Goal: Navigation & Orientation: Understand site structure

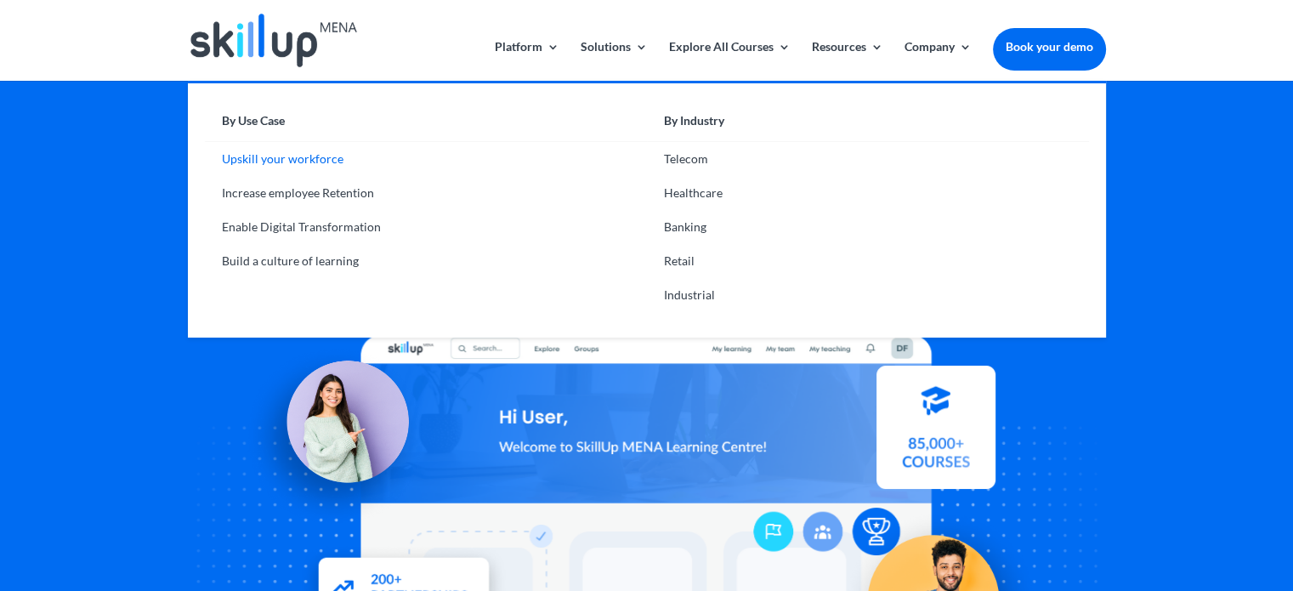
click at [279, 158] on link "Upskill your workforce" at bounding box center [426, 159] width 442 height 34
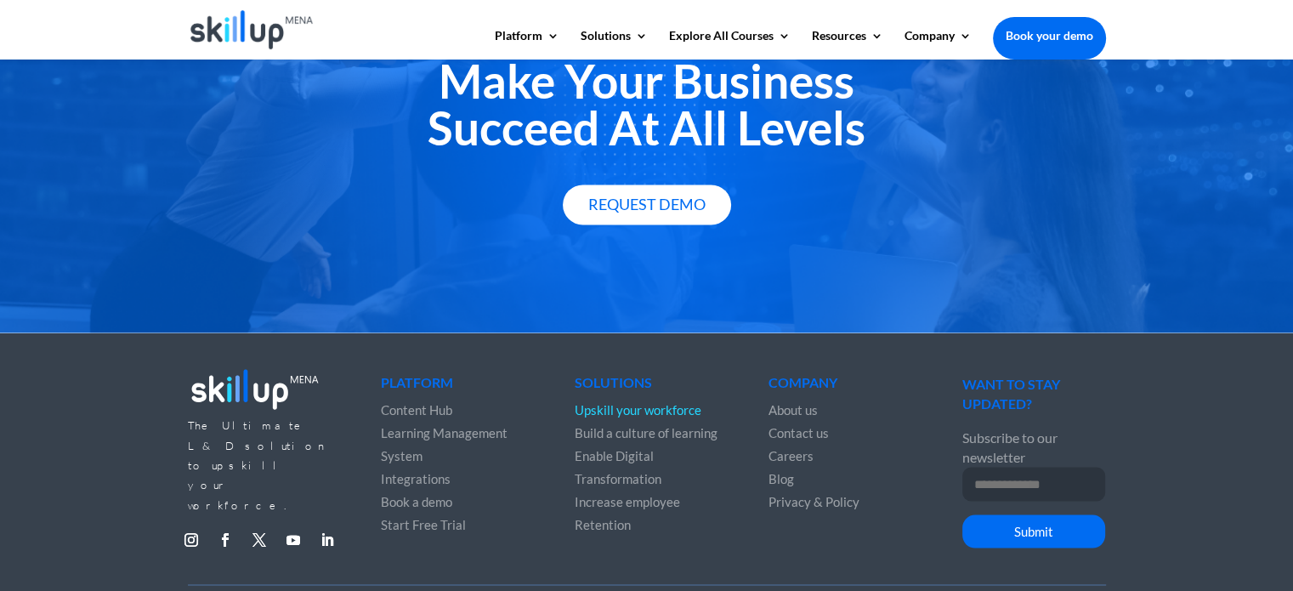
scroll to position [2985, 0]
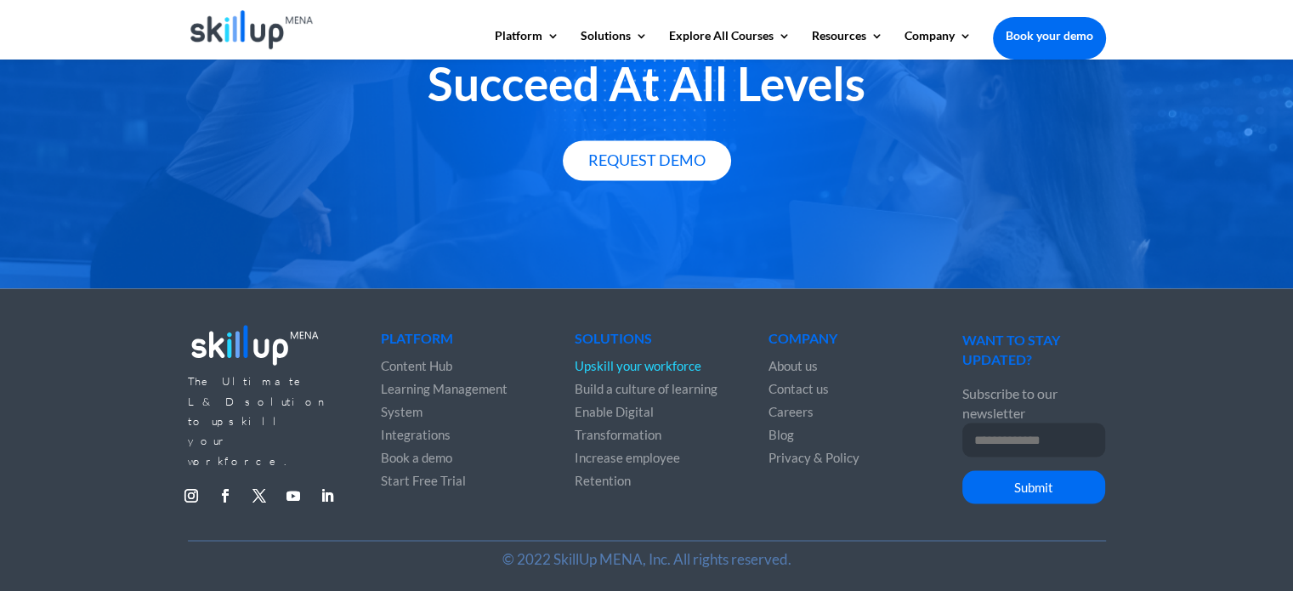
click at [682, 381] on span "Build a culture of learning" at bounding box center [646, 387] width 143 height 15
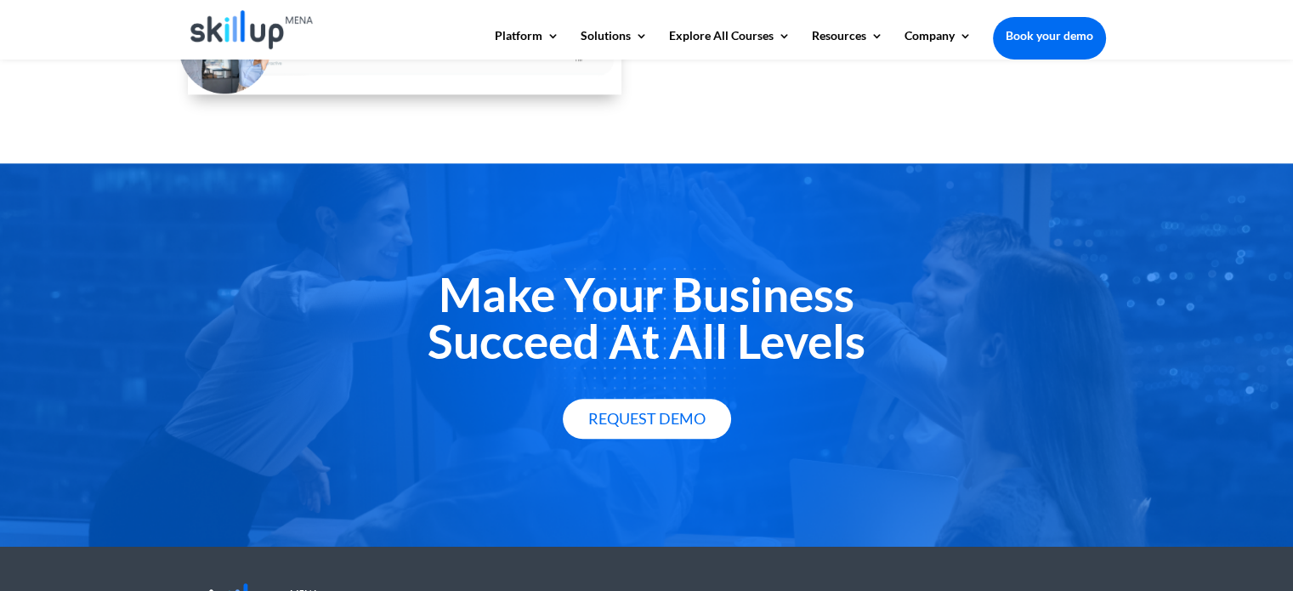
scroll to position [2148, 0]
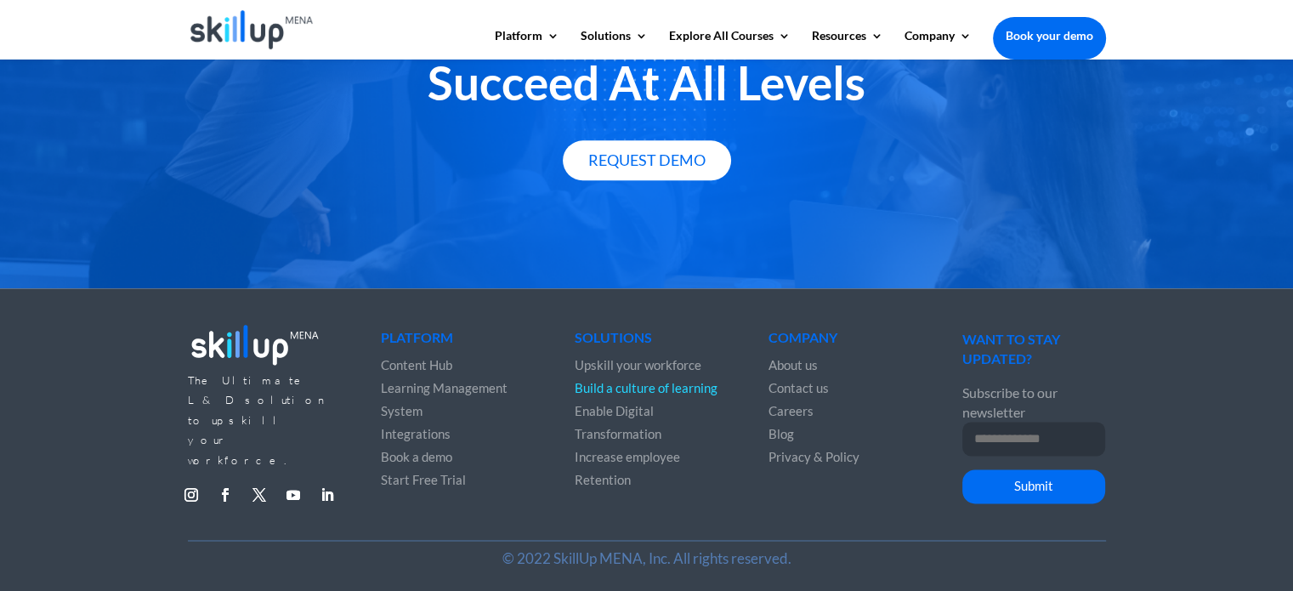
click at [799, 411] on span "Careers" at bounding box center [791, 410] width 45 height 15
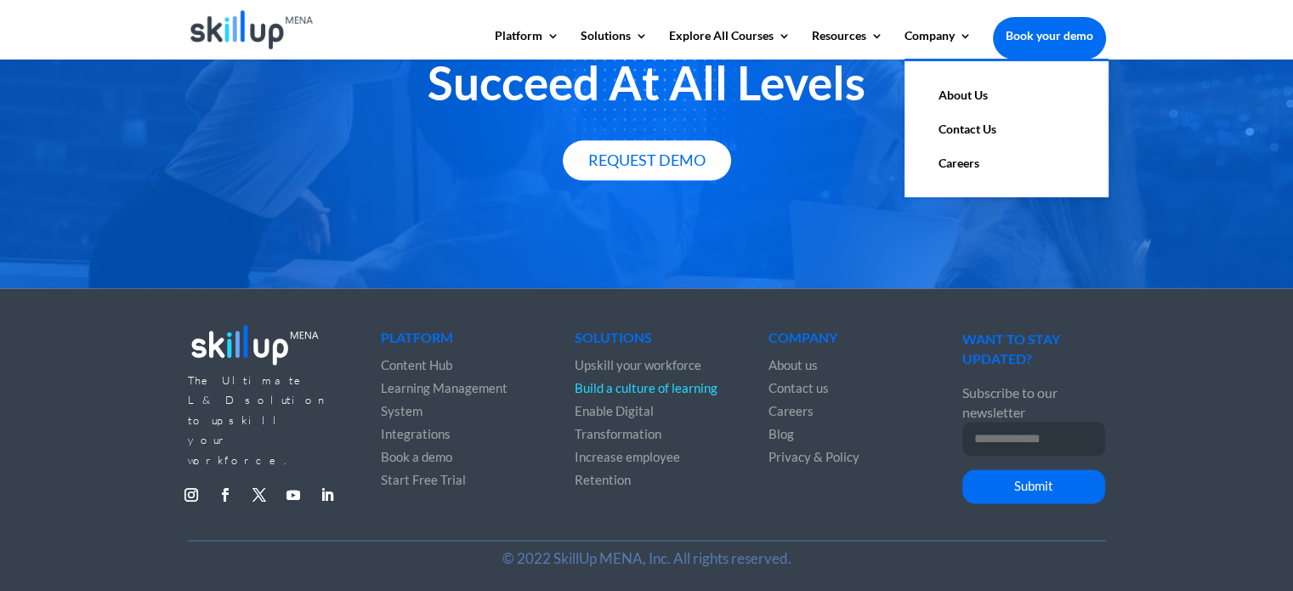
click at [968, 94] on link "About Us" at bounding box center [1007, 95] width 170 height 34
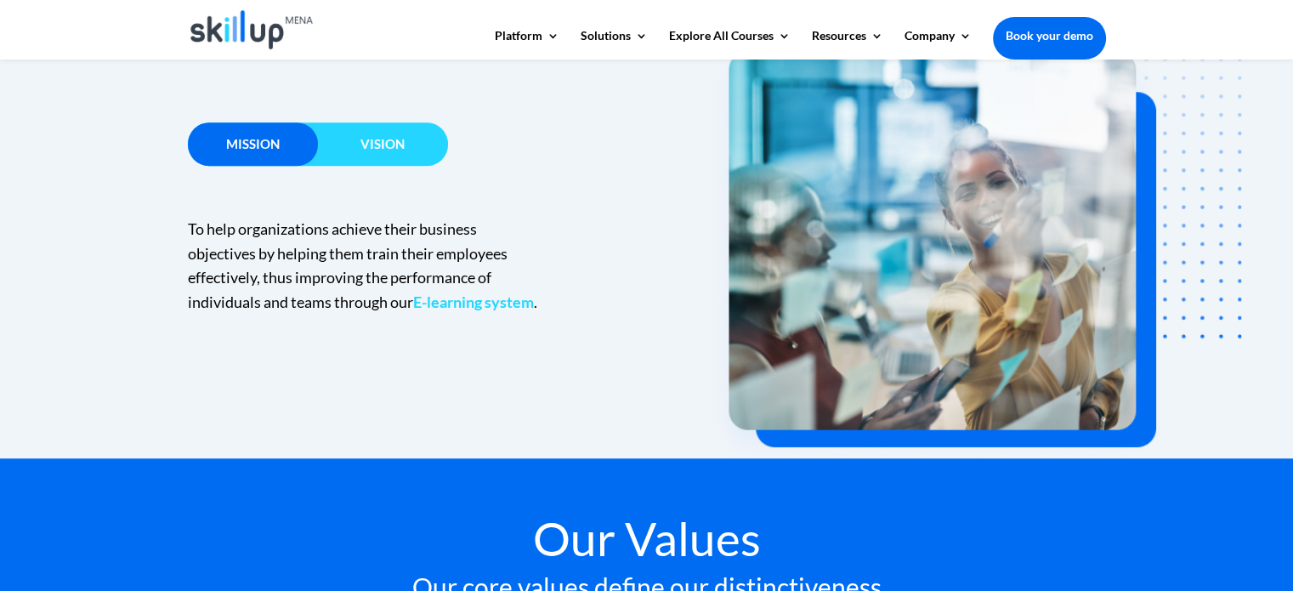
scroll to position [1275, 0]
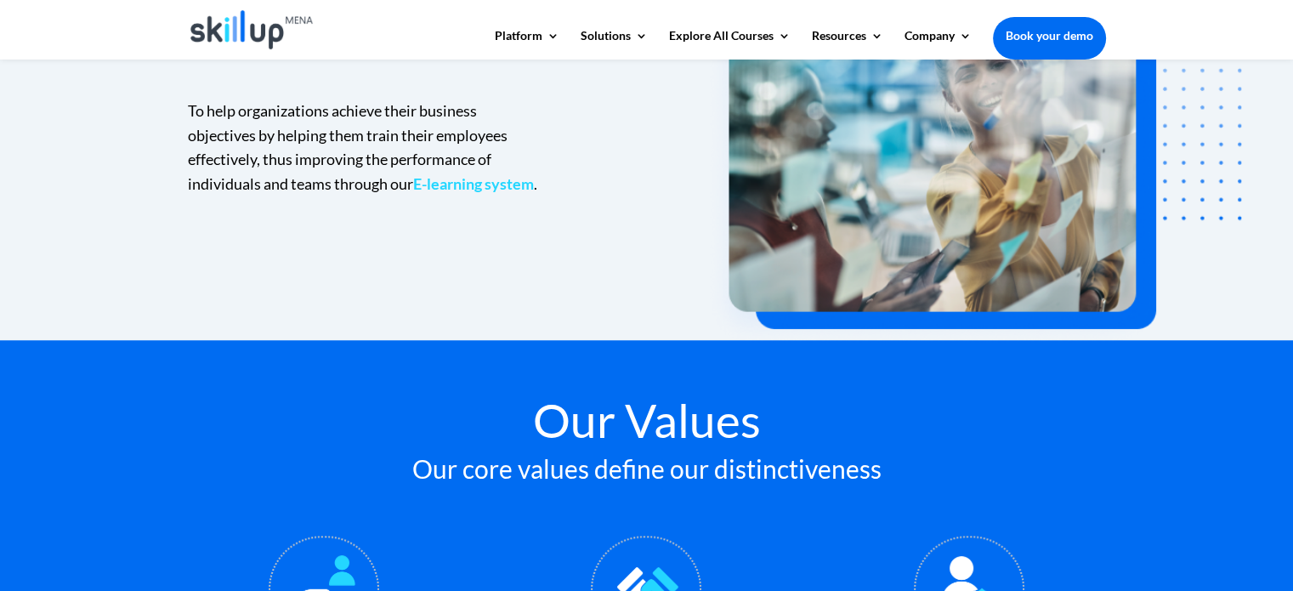
click at [480, 185] on strong "E-learning system" at bounding box center [473, 183] width 121 height 19
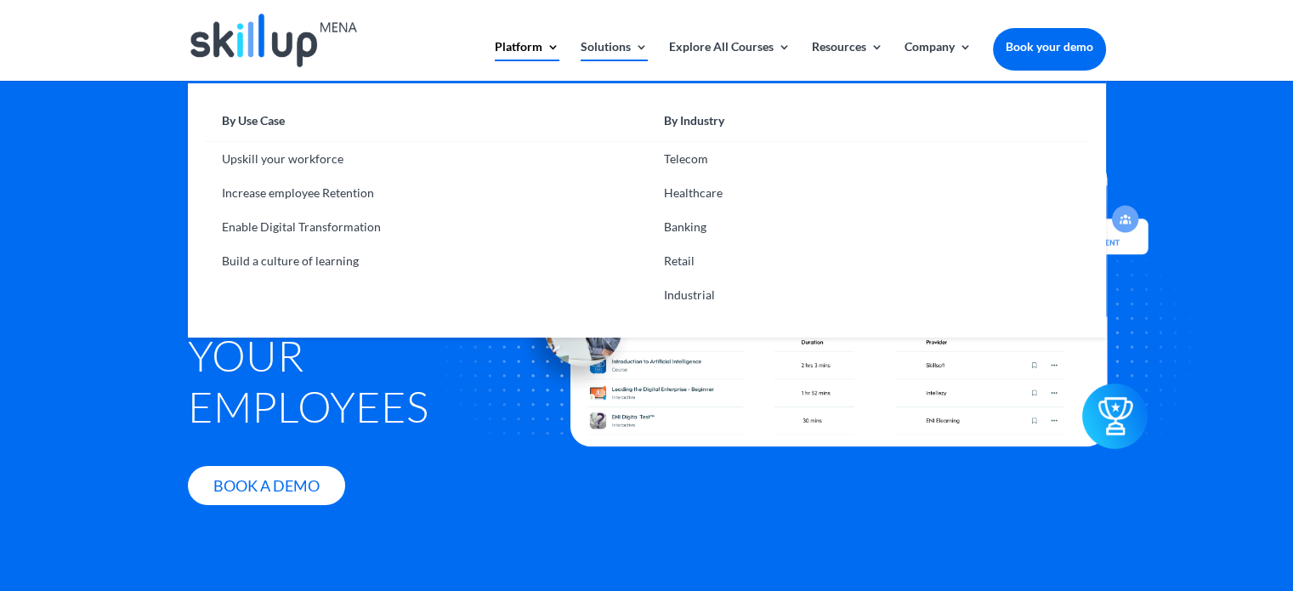
click at [639, 46] on link "Solutions" at bounding box center [614, 61] width 67 height 40
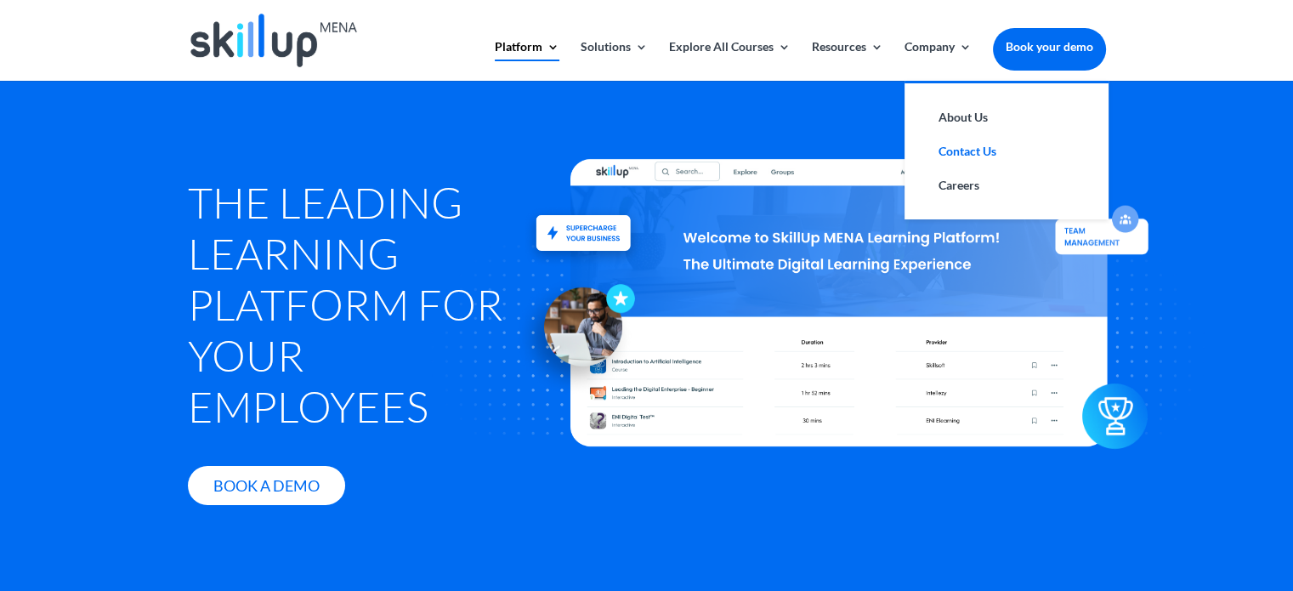
click at [959, 151] on link "Contact Us" at bounding box center [1007, 151] width 170 height 34
